Goal: Task Accomplishment & Management: Use online tool/utility

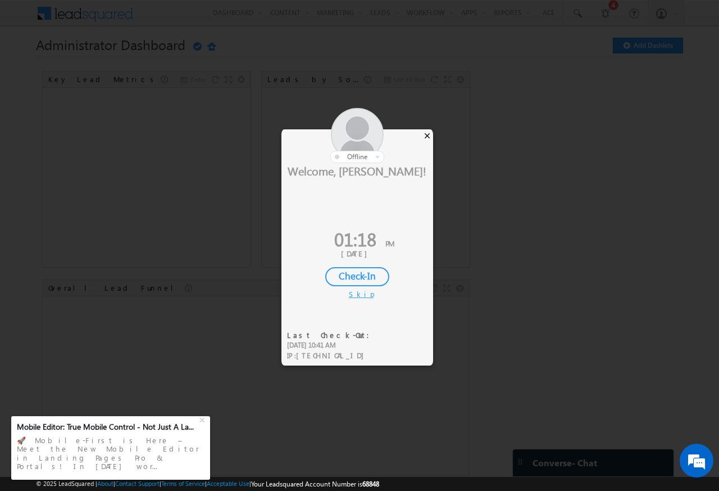
click at [426, 134] on div "×" at bounding box center [427, 135] width 12 height 12
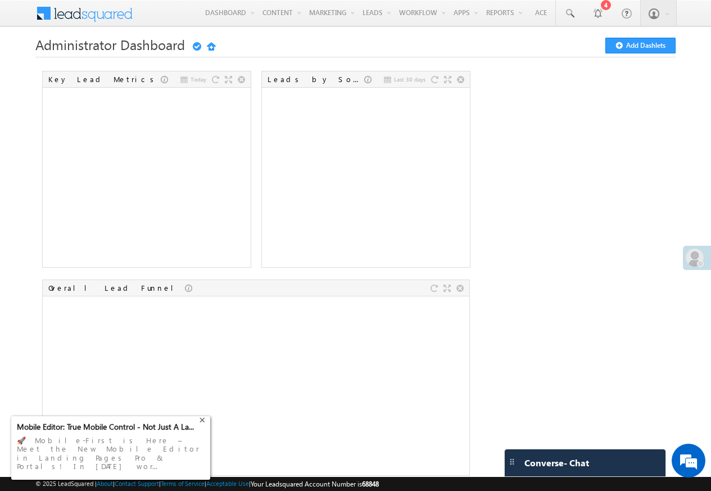
click at [202, 425] on div "+" at bounding box center [203, 418] width 13 height 13
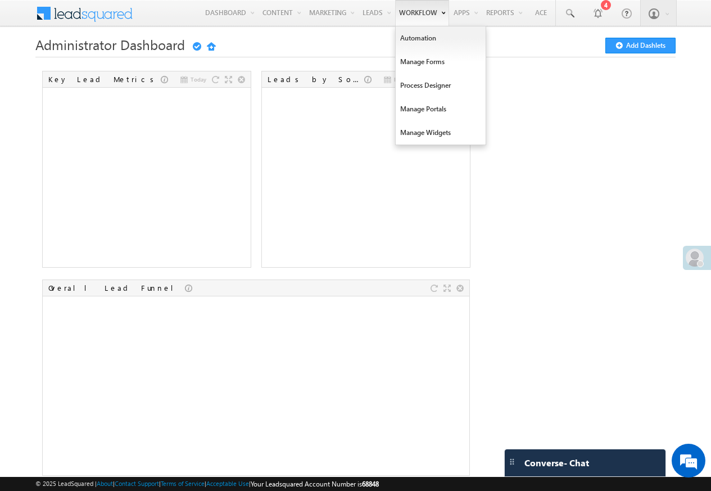
click at [414, 14] on link "Workflow" at bounding box center [422, 13] width 54 height 26
click at [409, 39] on link "Automation" at bounding box center [441, 38] width 90 height 24
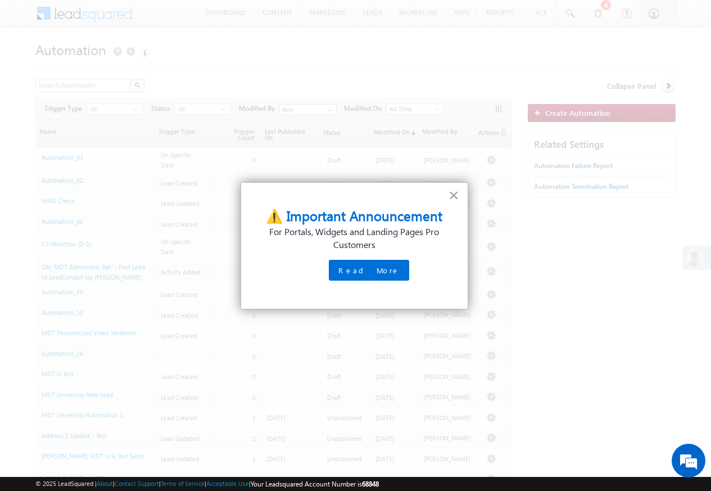
click at [319, 13] on div at bounding box center [355, 245] width 711 height 491
click at [455, 194] on button "×" at bounding box center [453, 195] width 11 height 18
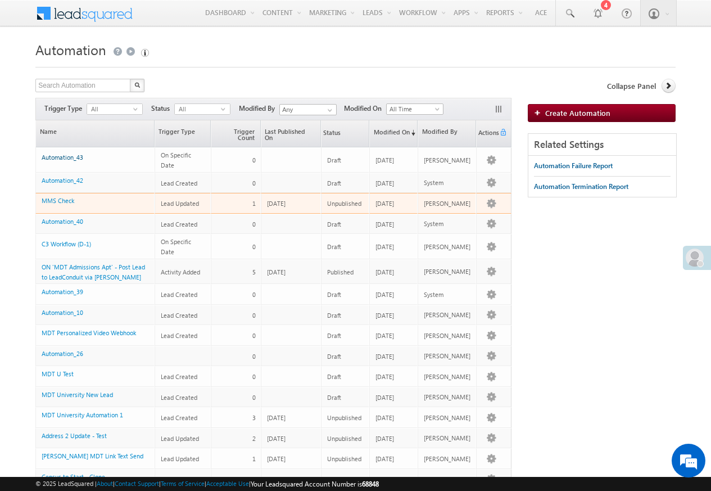
click at [61, 157] on link "Automation_43" at bounding box center [63, 156] width 42 height 7
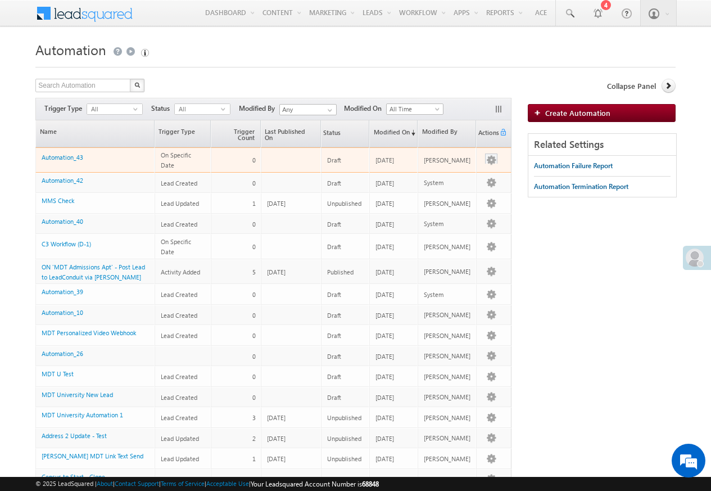
click at [486, 160] on button "button" at bounding box center [491, 160] width 11 height 11
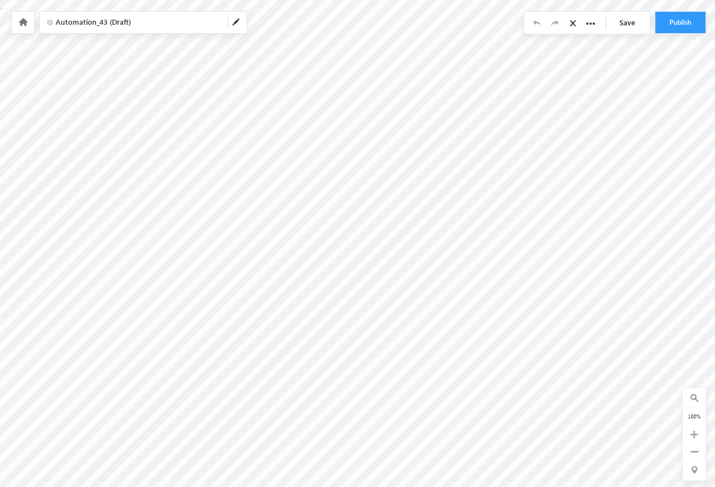
click at [23, 20] on icon at bounding box center [23, 22] width 9 height 8
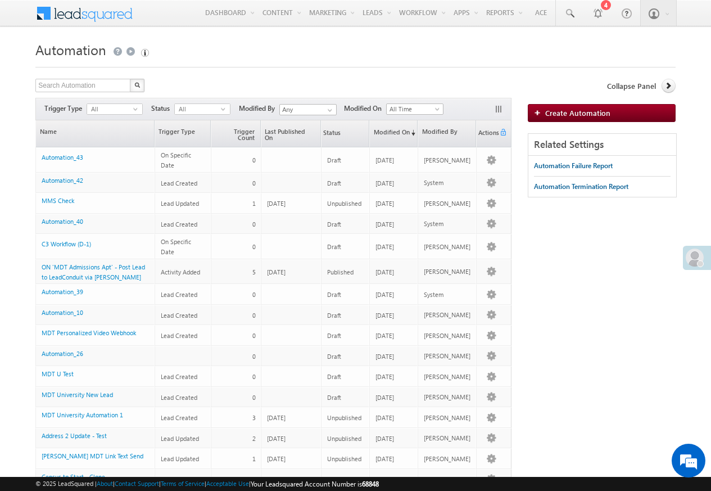
click at [484, 196] on td at bounding box center [493, 203] width 35 height 21
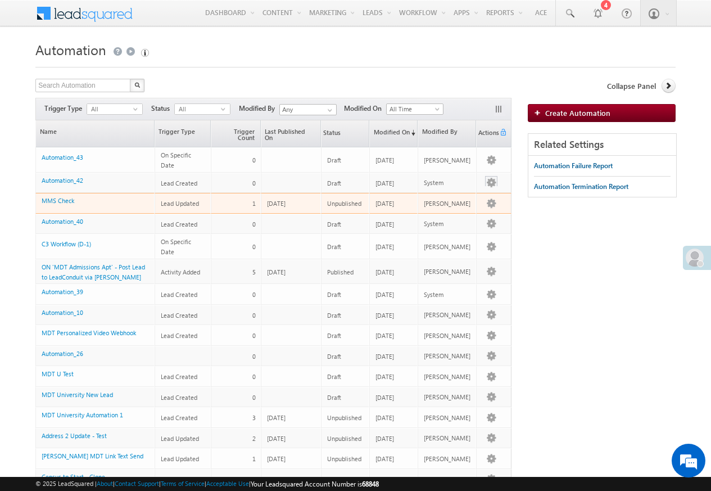
click at [486, 184] on button "button" at bounding box center [491, 182] width 11 height 11
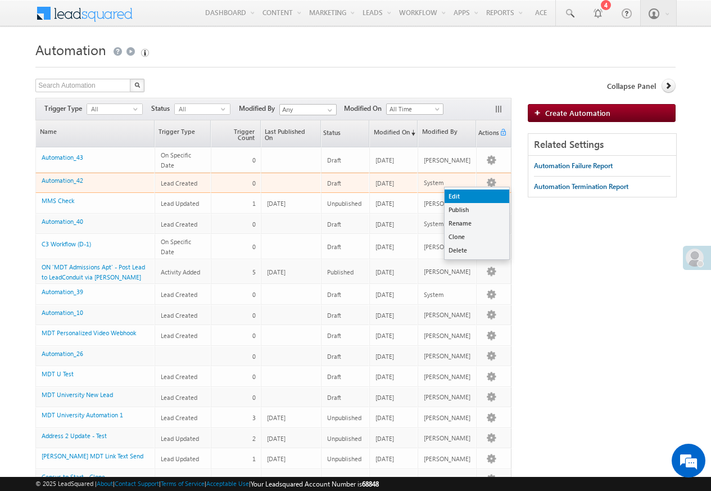
click at [457, 198] on link "Edit" at bounding box center [477, 195] width 65 height 13
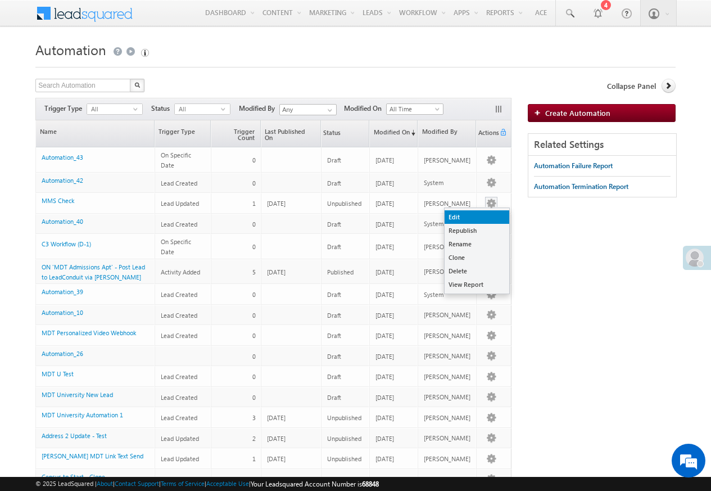
click at [454, 216] on link "Edit" at bounding box center [477, 216] width 65 height 13
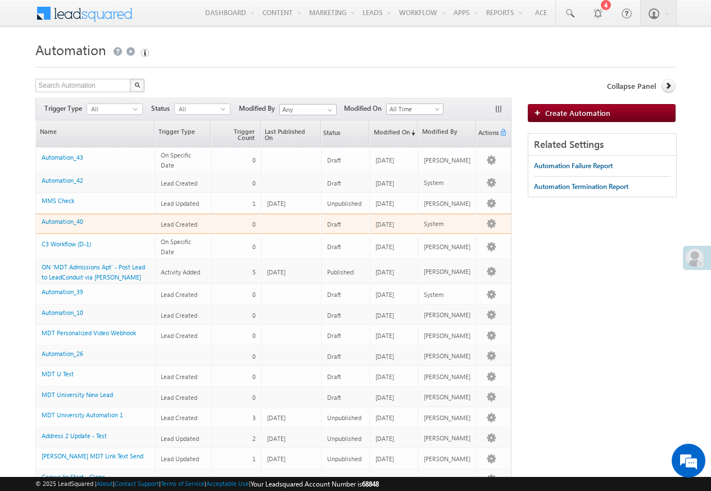
click at [22, 21] on div "Menu Gary gary@ mdtma rketi ng.co m LeadS quare d Unive" at bounding box center [355, 14] width 711 height 28
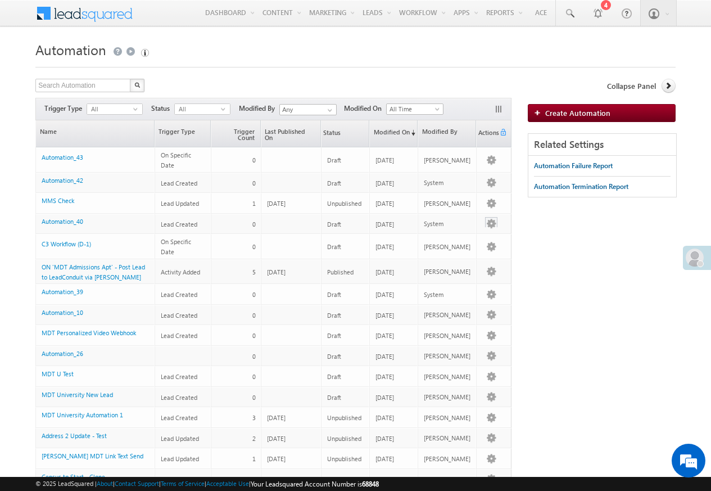
click at [484, 222] on div at bounding box center [491, 223] width 18 height 12
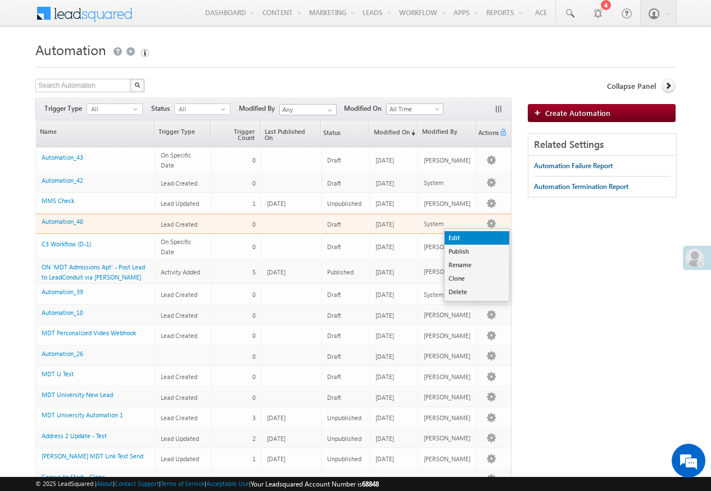
click at [456, 238] on link "Edit" at bounding box center [477, 237] width 65 height 13
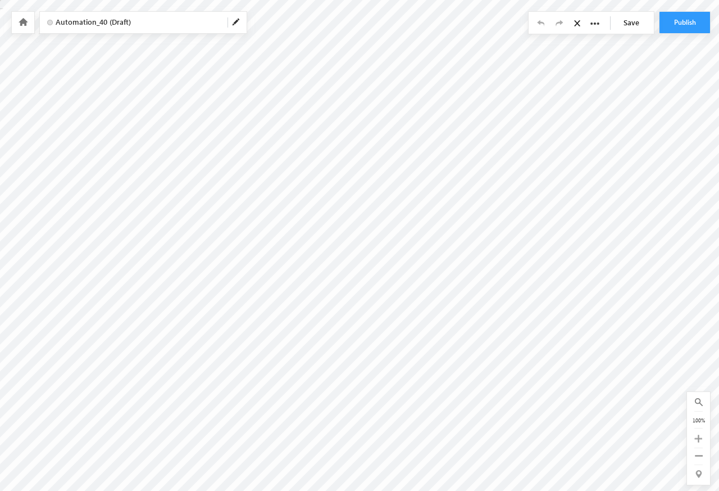
click at [23, 21] on icon at bounding box center [23, 22] width 9 height 8
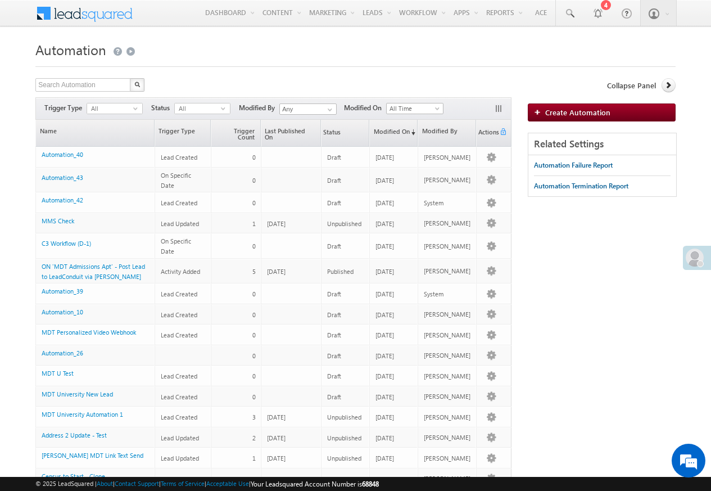
click at [23, 21] on div "Menu [PERSON_NAME]@ mdtma rketi [DOMAIN_NAME] m LeadS quare d Unive" at bounding box center [355, 14] width 711 height 28
click at [486, 246] on button "button" at bounding box center [491, 246] width 11 height 11
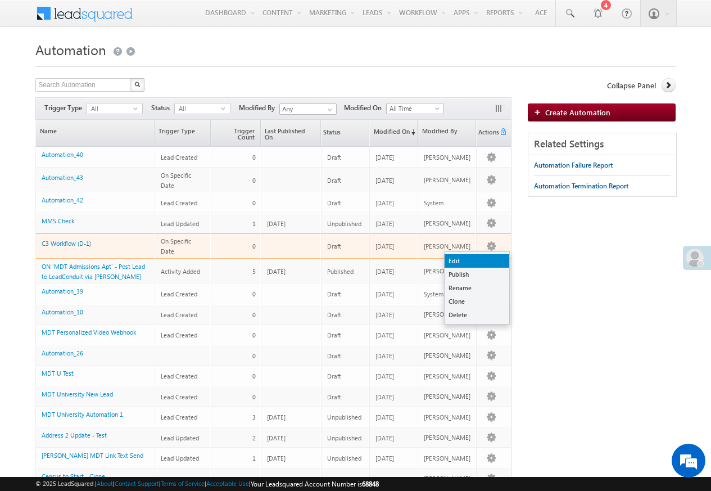
click at [456, 260] on link "Edit" at bounding box center [477, 260] width 65 height 13
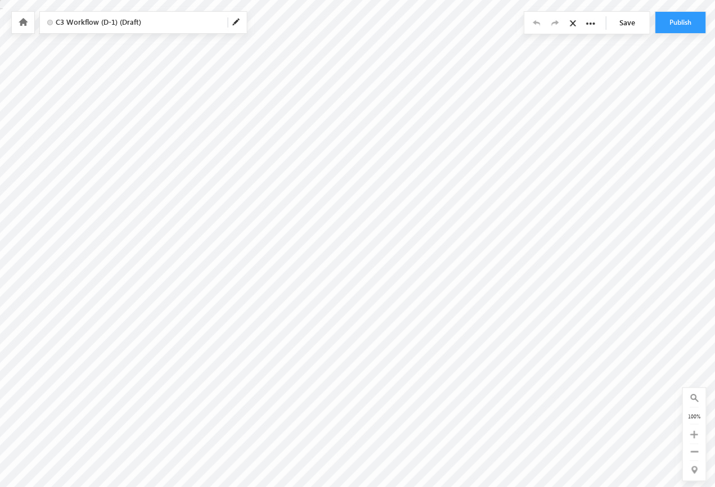
click at [24, 23] on icon at bounding box center [23, 22] width 9 height 8
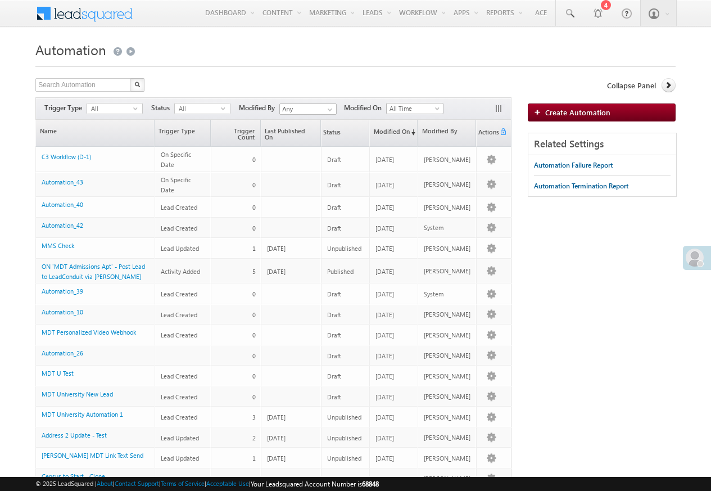
click at [21, 33] on body "Menu Gary gary@ mdtma rketi ng.co m quare d Unive" at bounding box center [355, 389] width 711 height 779
click at [479, 267] on td at bounding box center [493, 270] width 35 height 25
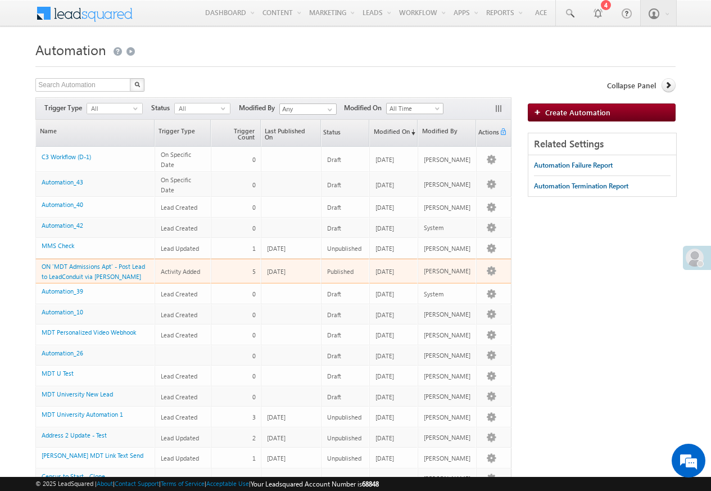
click at [493, 281] on td at bounding box center [493, 270] width 35 height 25
click at [490, 276] on button "button" at bounding box center [491, 270] width 11 height 11
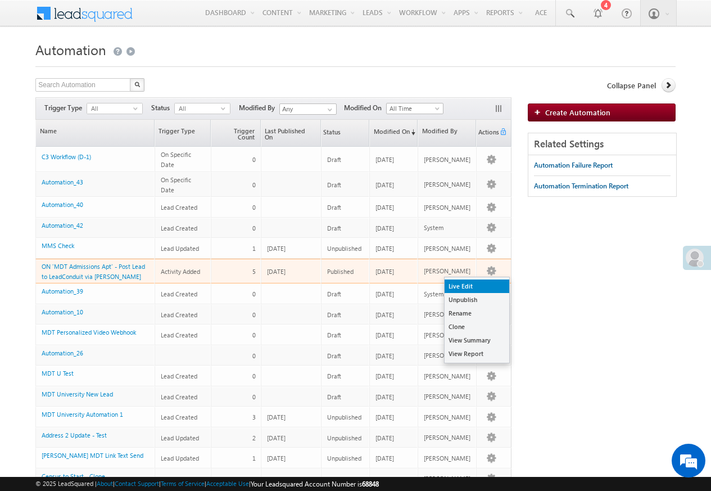
click at [481, 286] on link "Live Edit" at bounding box center [477, 285] width 65 height 13
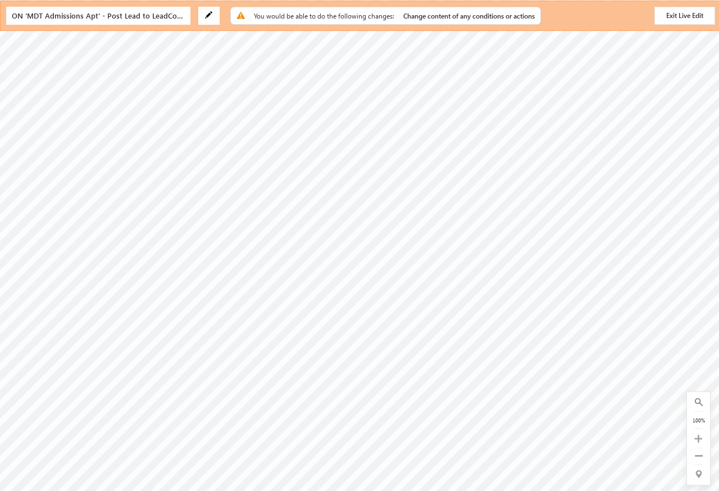
click at [22, 20] on div "ON 'MDT Admissions Apt' - Post Lead to LeadConduit via Lapp - Live Edit" at bounding box center [98, 16] width 184 height 18
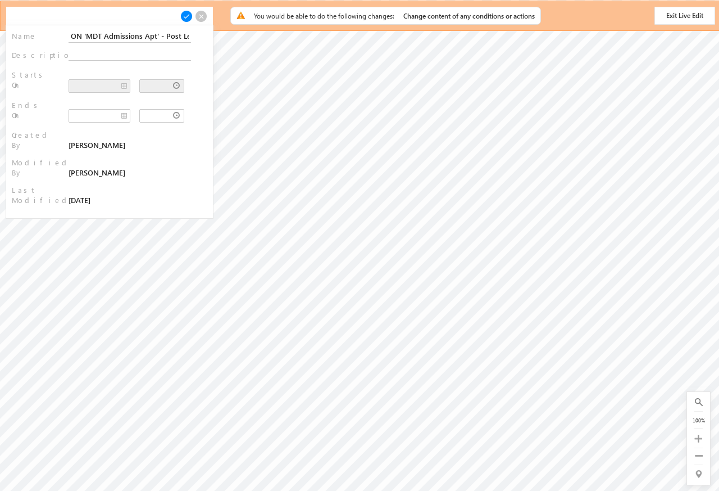
click at [22, 21] on div at bounding box center [109, 16] width 207 height 19
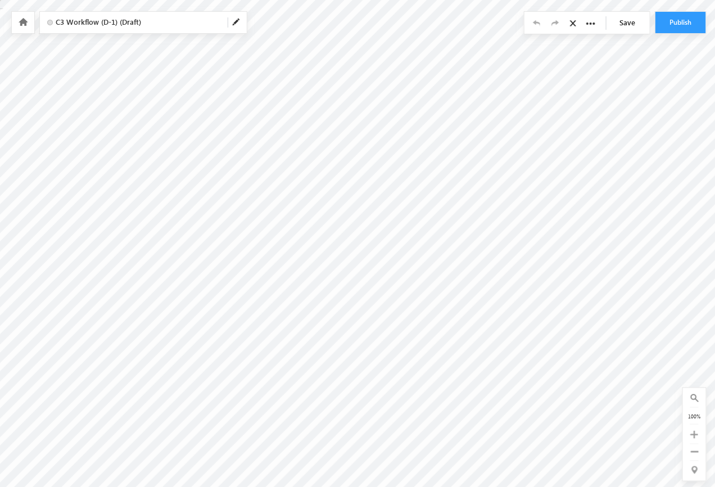
click at [22, 22] on icon at bounding box center [23, 22] width 9 height 8
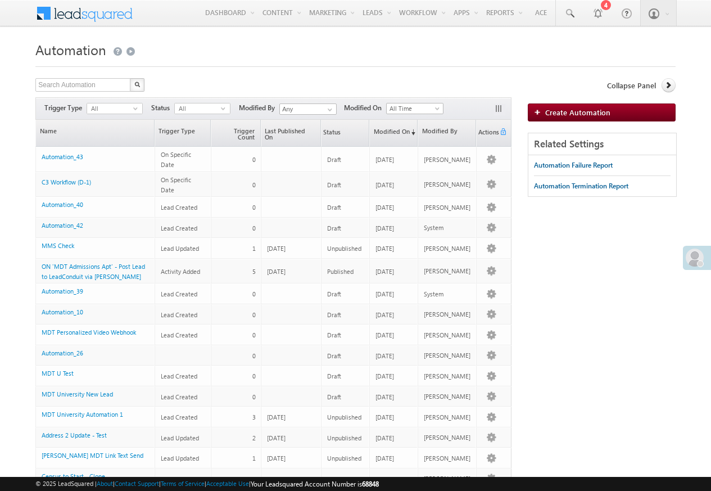
click at [23, 22] on div "Menu [PERSON_NAME]@ mdtma rketi [DOMAIN_NAME] m LeadS quare d Unive" at bounding box center [355, 14] width 711 height 28
click at [489, 294] on button "button" at bounding box center [491, 293] width 11 height 11
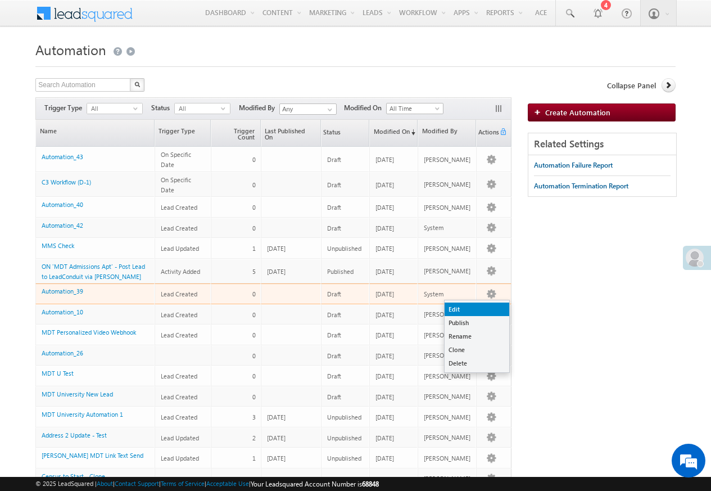
click at [456, 309] on link "Edit" at bounding box center [477, 308] width 65 height 13
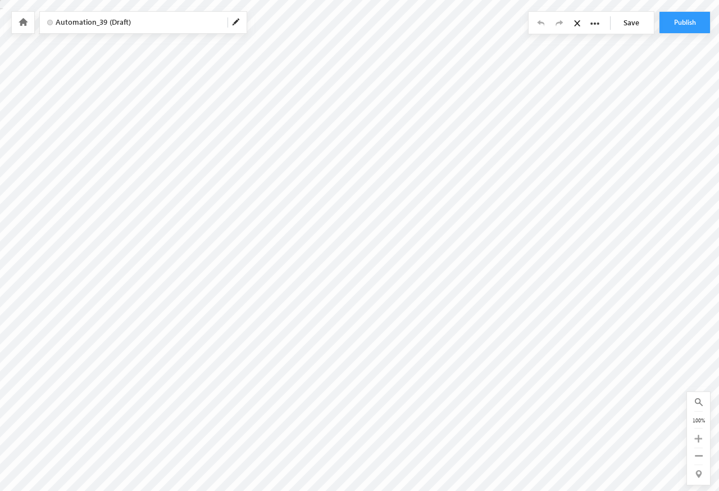
click at [22, 21] on icon at bounding box center [23, 22] width 9 height 8
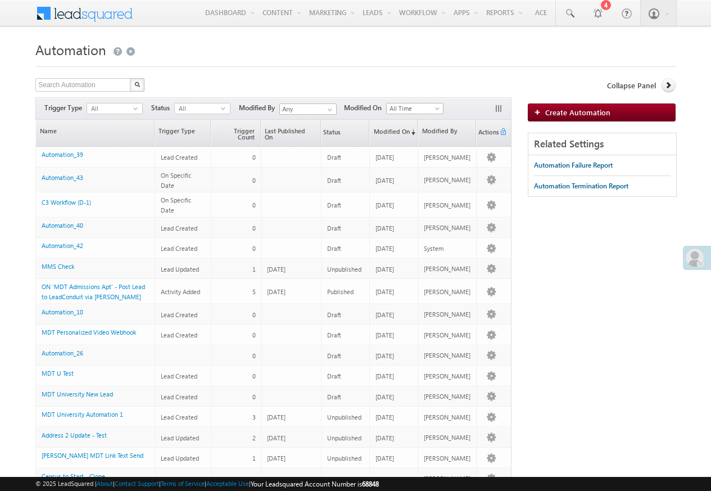
click at [23, 22] on div "Menu [PERSON_NAME]@ mdtma rketi [DOMAIN_NAME] m LeadS quare d Unive" at bounding box center [355, 14] width 711 height 28
click at [490, 316] on button "button" at bounding box center [491, 314] width 11 height 11
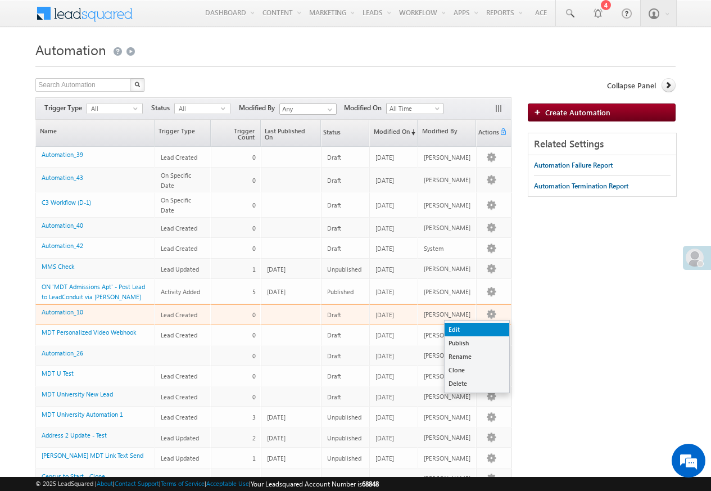
click at [455, 330] on link "Edit" at bounding box center [477, 329] width 65 height 13
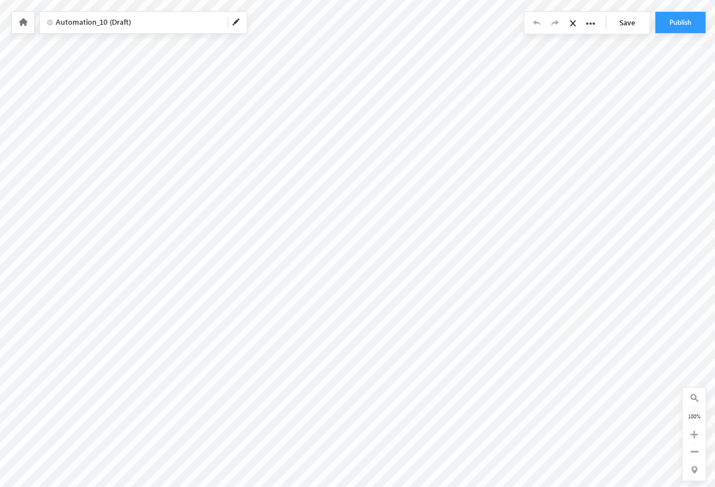
scroll to position [187, 0]
click at [22, 22] on icon at bounding box center [23, 22] width 9 height 8
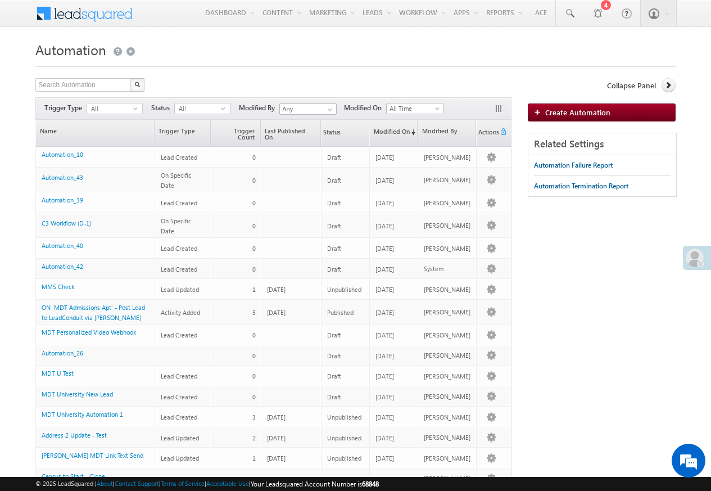
click at [23, 22] on div "Menu [PERSON_NAME]@ mdtma rketi [DOMAIN_NAME] m LeadS quare d Unive" at bounding box center [355, 14] width 711 height 28
click at [490, 339] on button "button" at bounding box center [491, 334] width 11 height 11
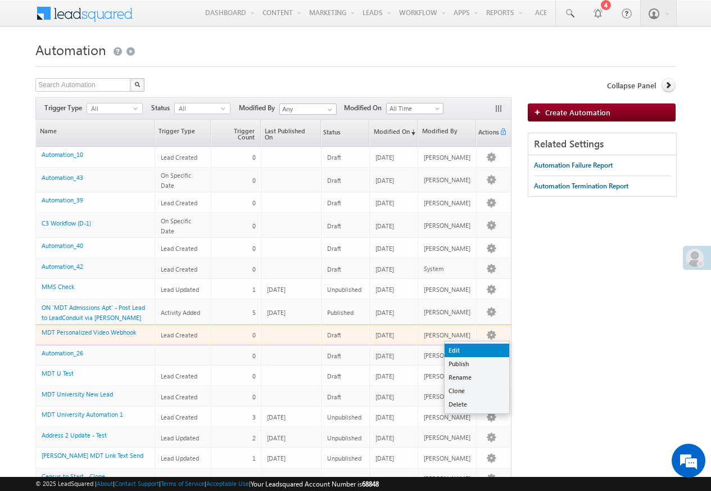
click at [456, 352] on link "Edit" at bounding box center [477, 349] width 65 height 13
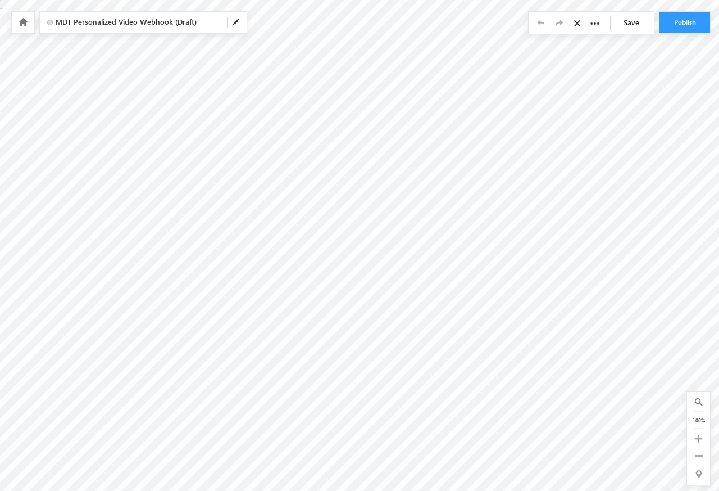
click at [22, 22] on icon at bounding box center [23, 22] width 9 height 8
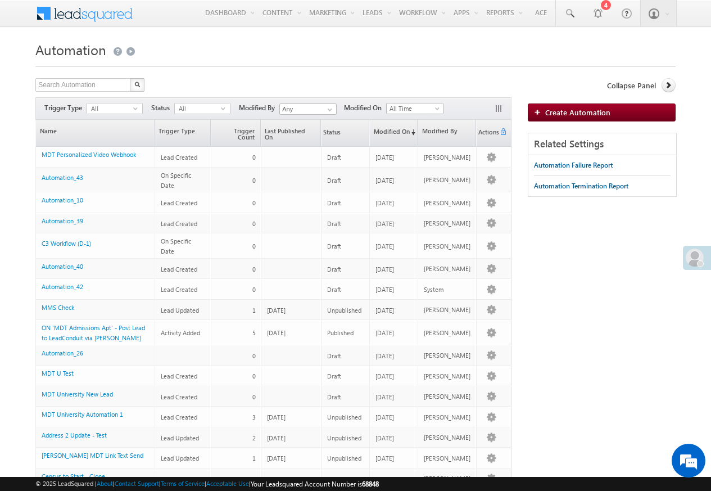
click at [23, 22] on div "Menu [PERSON_NAME]@ mdtma rketi [DOMAIN_NAME] m LeadS quare d Unive" at bounding box center [355, 14] width 711 height 28
click at [489, 357] on button "button" at bounding box center [491, 355] width 11 height 11
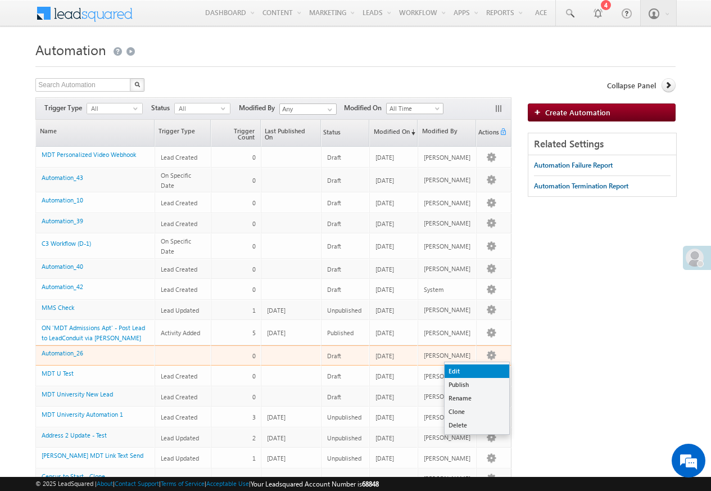
click at [456, 374] on link "Edit" at bounding box center [477, 370] width 65 height 13
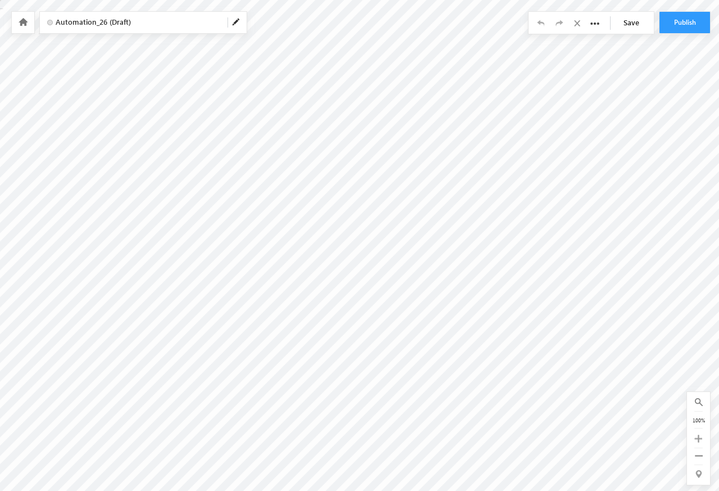
click at [23, 22] on icon at bounding box center [23, 22] width 9 height 8
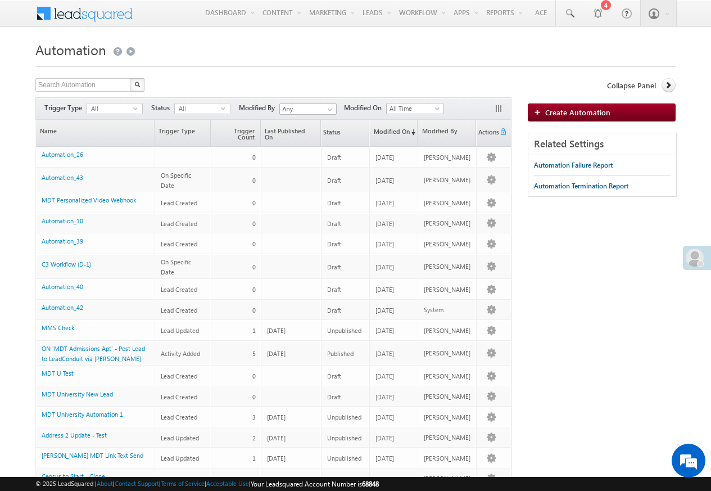
click at [23, 22] on div "Menu [PERSON_NAME]@ mdtma rketi [DOMAIN_NAME] m LeadS quare d Unive" at bounding box center [355, 14] width 711 height 28
click at [490, 380] on button "button" at bounding box center [491, 375] width 11 height 11
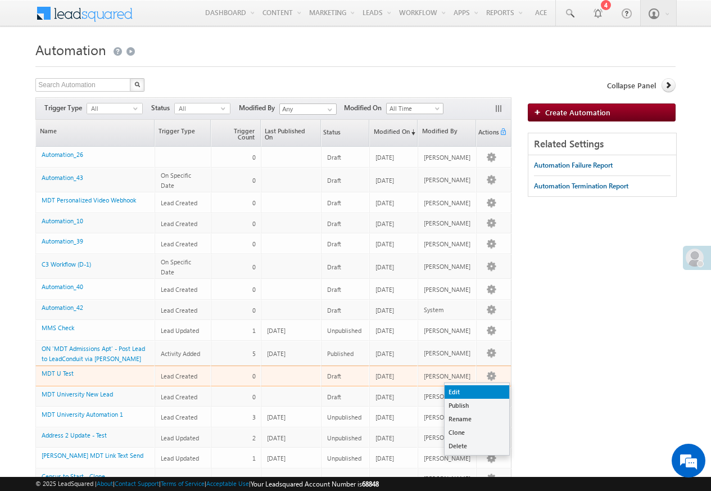
click at [456, 385] on link "Edit" at bounding box center [477, 391] width 65 height 13
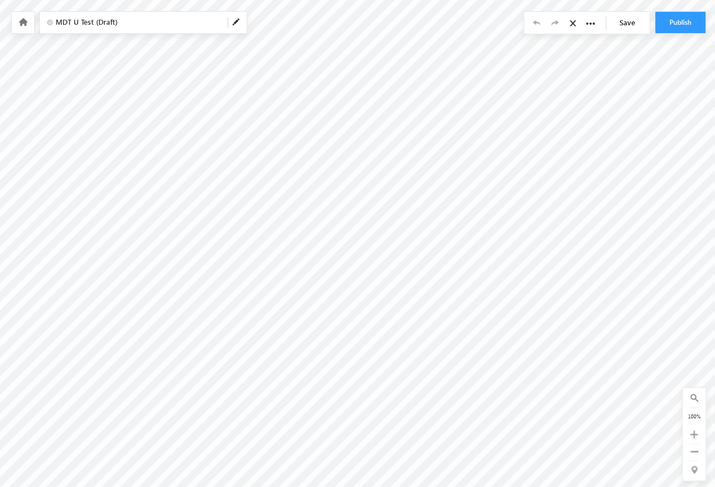
scroll to position [389, 0]
click at [23, 22] on icon at bounding box center [23, 22] width 9 height 8
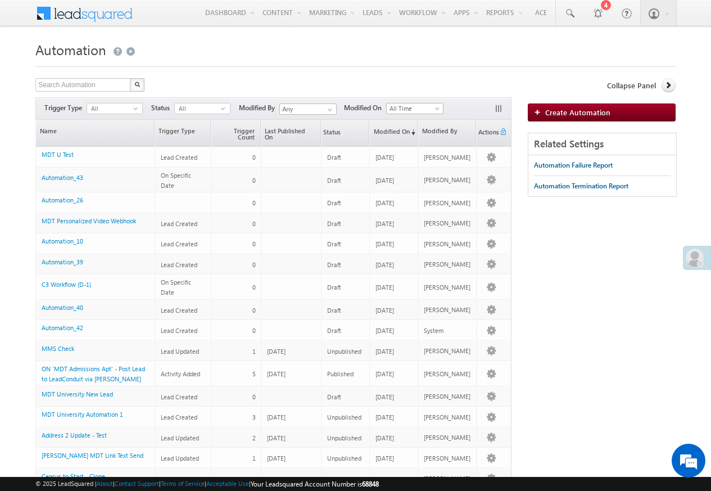
click at [23, 22] on div "Menu [PERSON_NAME]@ mdtma rketi [DOMAIN_NAME] m LeadS quare d Unive" at bounding box center [355, 14] width 711 height 28
click at [490, 401] on button "button" at bounding box center [491, 396] width 11 height 11
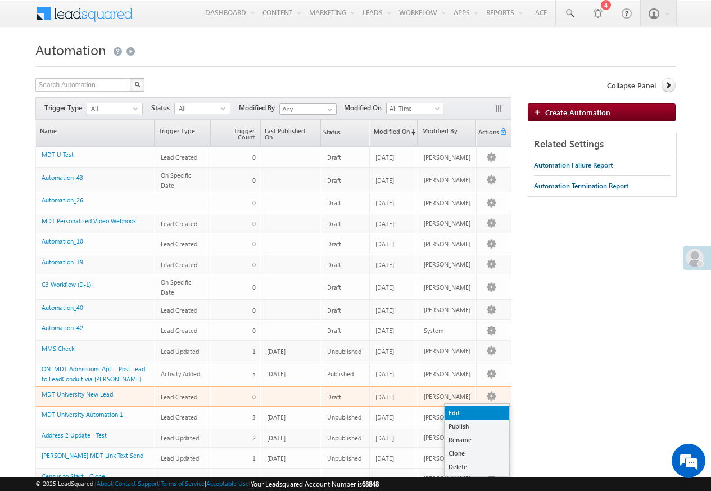
click at [456, 406] on link "Edit" at bounding box center [477, 412] width 65 height 13
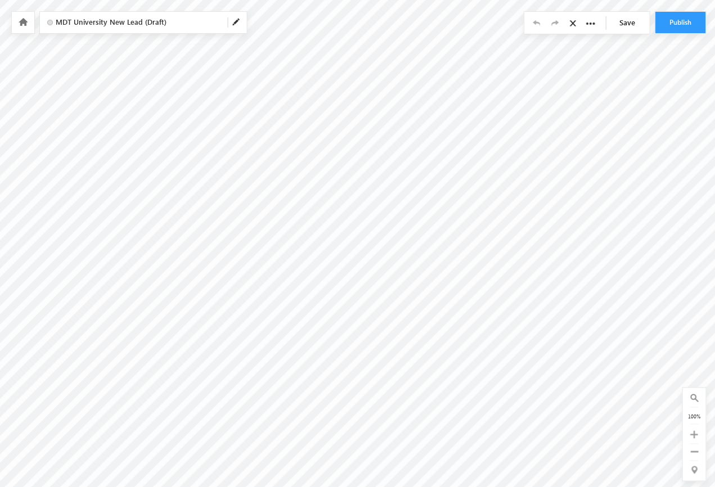
scroll to position [389, 0]
click at [21, 22] on icon at bounding box center [23, 22] width 9 height 8
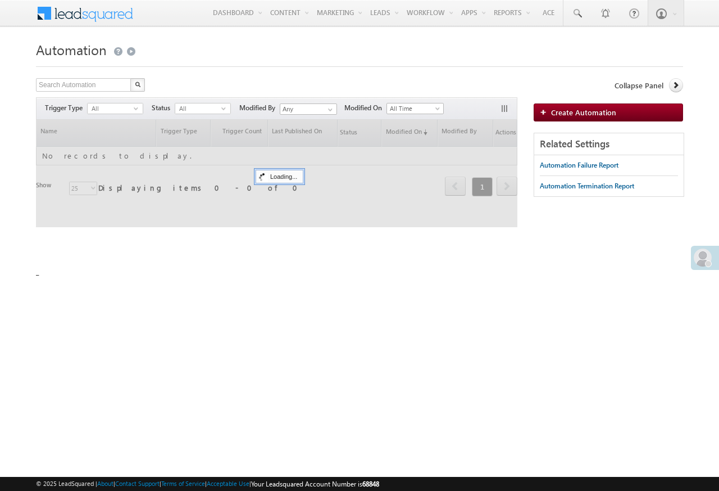
click at [23, 28] on body "Menu [PERSON_NAME]@ mdtma rketi [DOMAIN_NAME] m quare d Unive" at bounding box center [359, 159] width 719 height 319
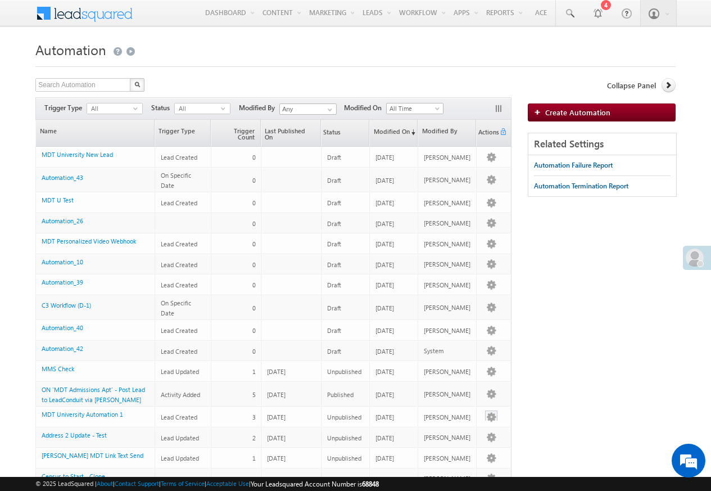
click at [482, 420] on div at bounding box center [491, 417] width 18 height 12
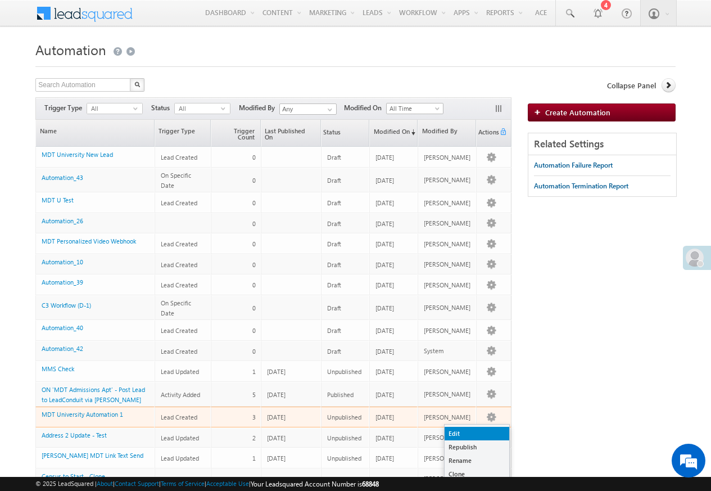
click at [450, 435] on link "Edit" at bounding box center [477, 433] width 65 height 13
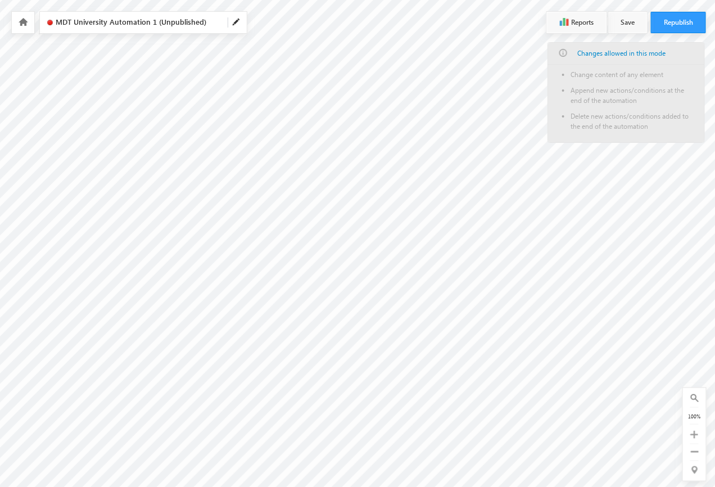
scroll to position [52, 0]
click at [699, 441] on div "0 of 0 100%" at bounding box center [694, 434] width 23 height 93
click at [699, 446] on div "0 of 0 100%" at bounding box center [694, 434] width 23 height 93
click at [696, 452] on icon at bounding box center [695, 451] width 8 height 8
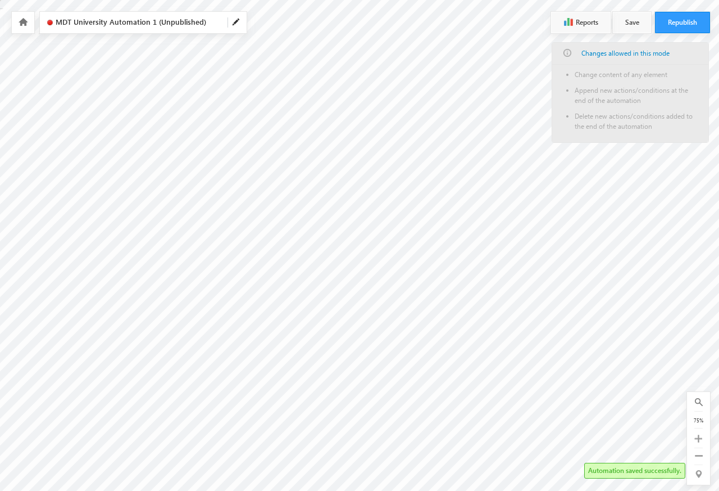
click at [21, 22] on icon at bounding box center [23, 22] width 9 height 8
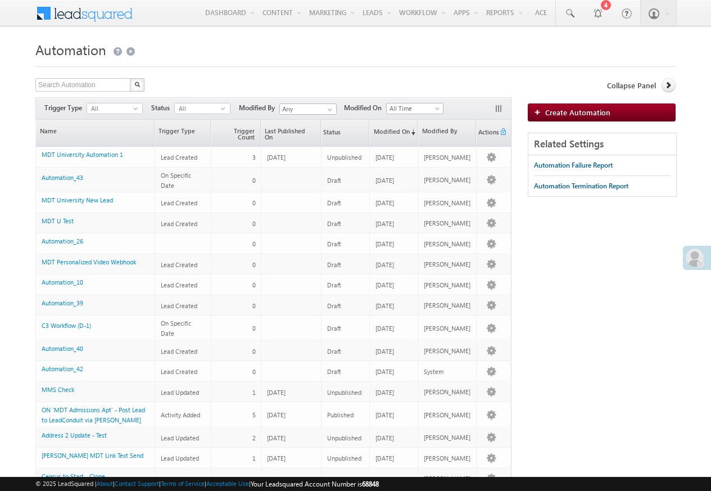
click at [22, 22] on div "Menu [PERSON_NAME]@ mdtma rketi [DOMAIN_NAME] m LeadS quare d Unive" at bounding box center [355, 14] width 711 height 28
click at [455, 452] on link "Edit" at bounding box center [477, 453] width 65 height 13
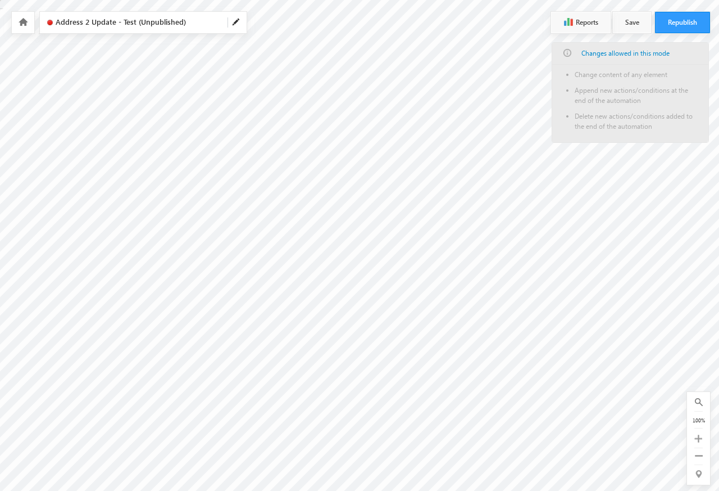
click at [21, 22] on icon at bounding box center [23, 22] width 9 height 8
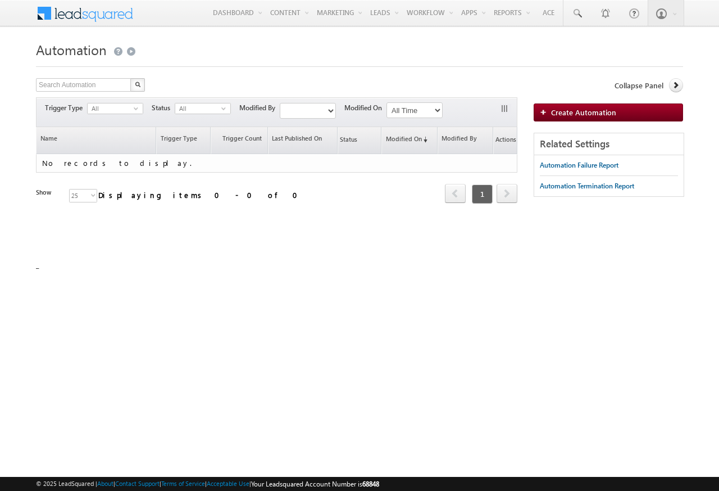
click at [23, 27] on div "Menu Gary gary@ mdtma rketi ng.co m LeadS quare d Unive" at bounding box center [359, 14] width 719 height 28
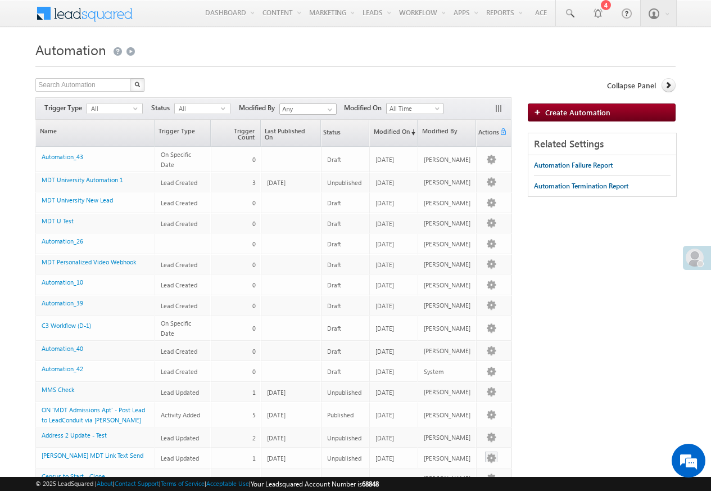
click at [483, 464] on div at bounding box center [491, 458] width 18 height 12
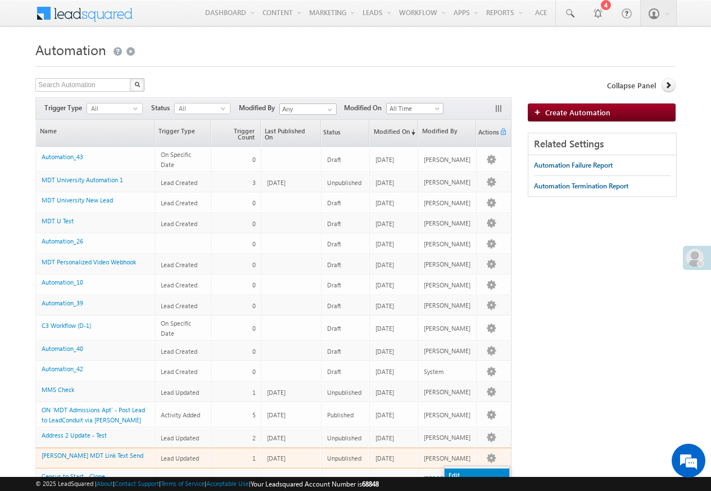
click at [455, 474] on link "Edit" at bounding box center [477, 474] width 65 height 13
